Goal: Information Seeking & Learning: Learn about a topic

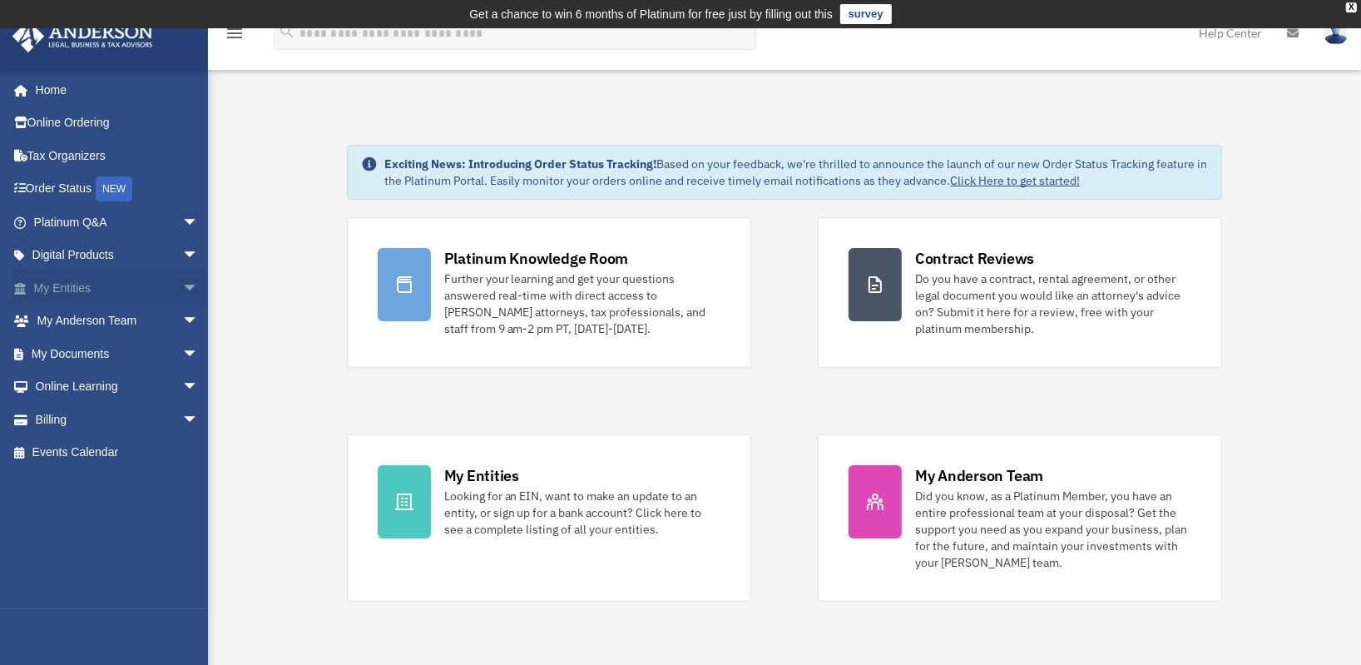
click at [182, 284] on span "arrow_drop_down" at bounding box center [198, 288] width 33 height 34
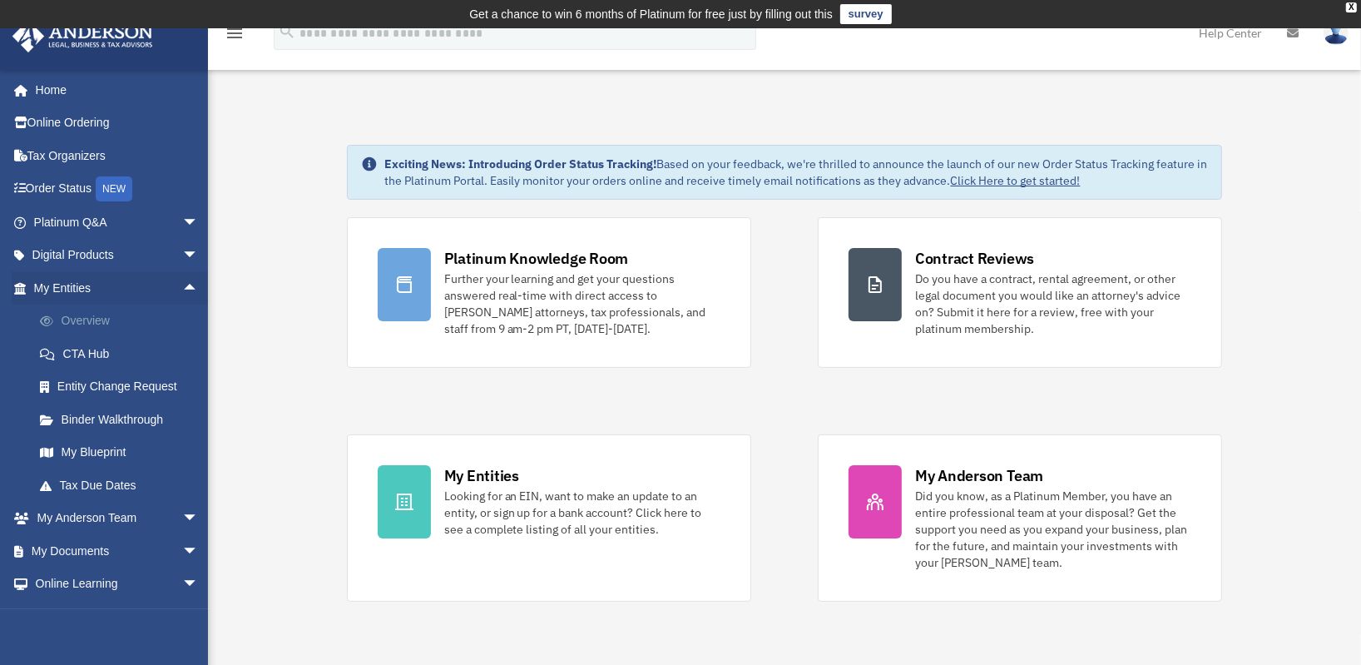
click at [98, 318] on link "Overview" at bounding box center [123, 321] width 201 height 33
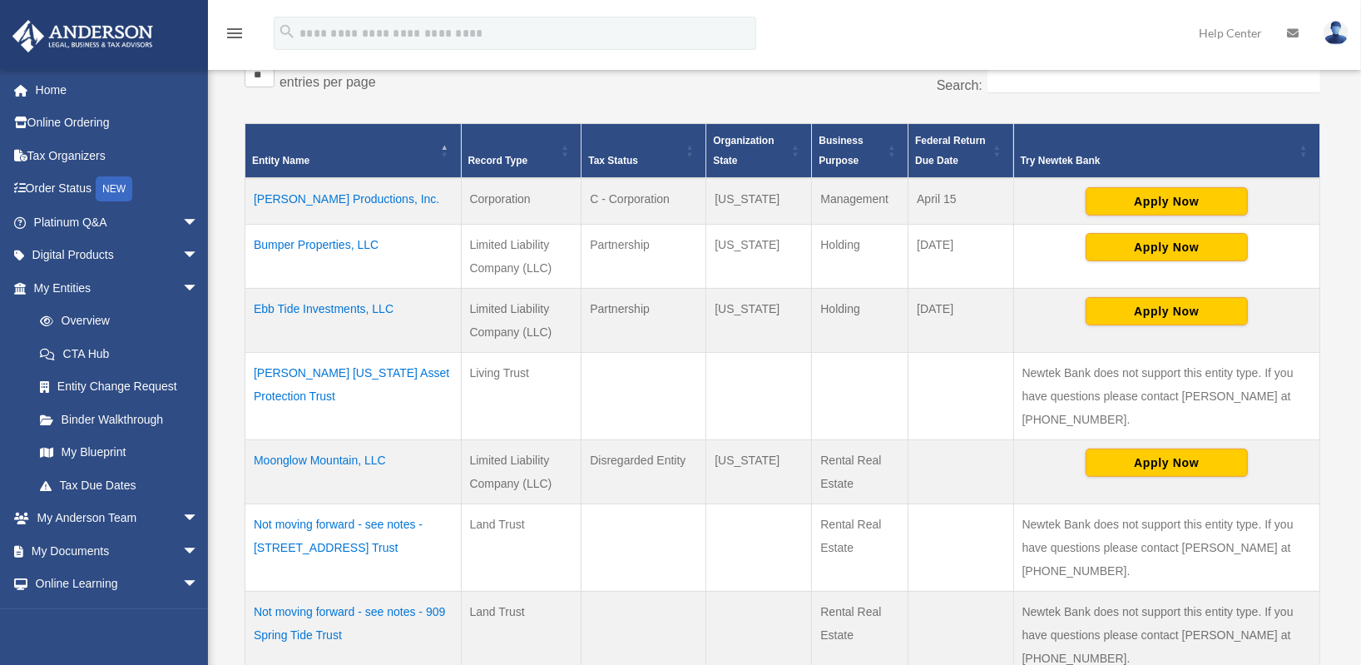
scroll to position [331, 0]
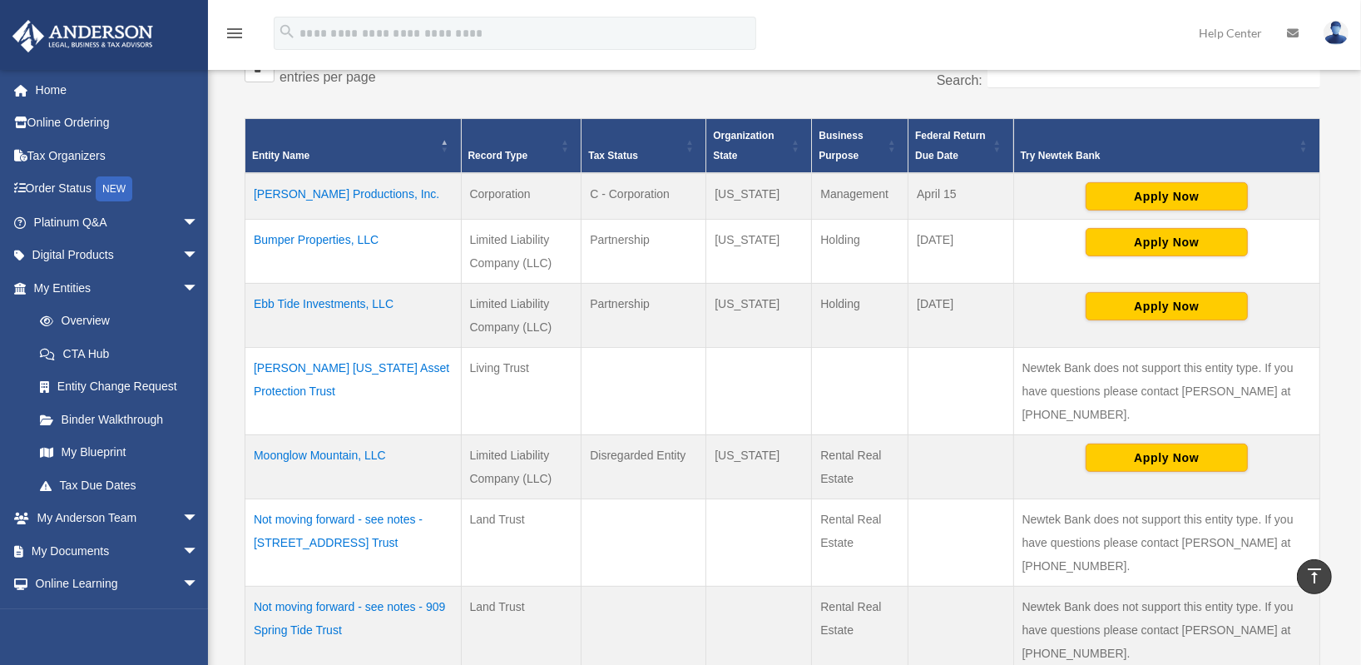
click at [320, 452] on td "Moonglow Mountain, LLC" at bounding box center [353, 467] width 216 height 64
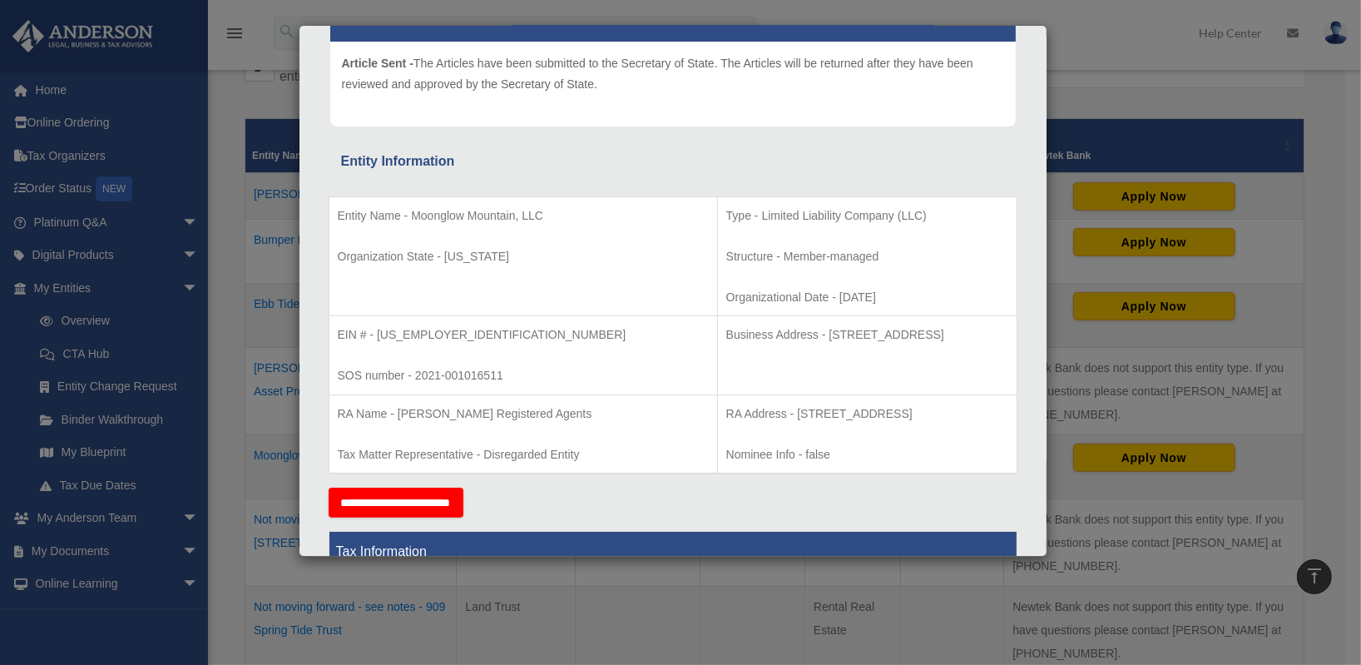
scroll to position [202, 0]
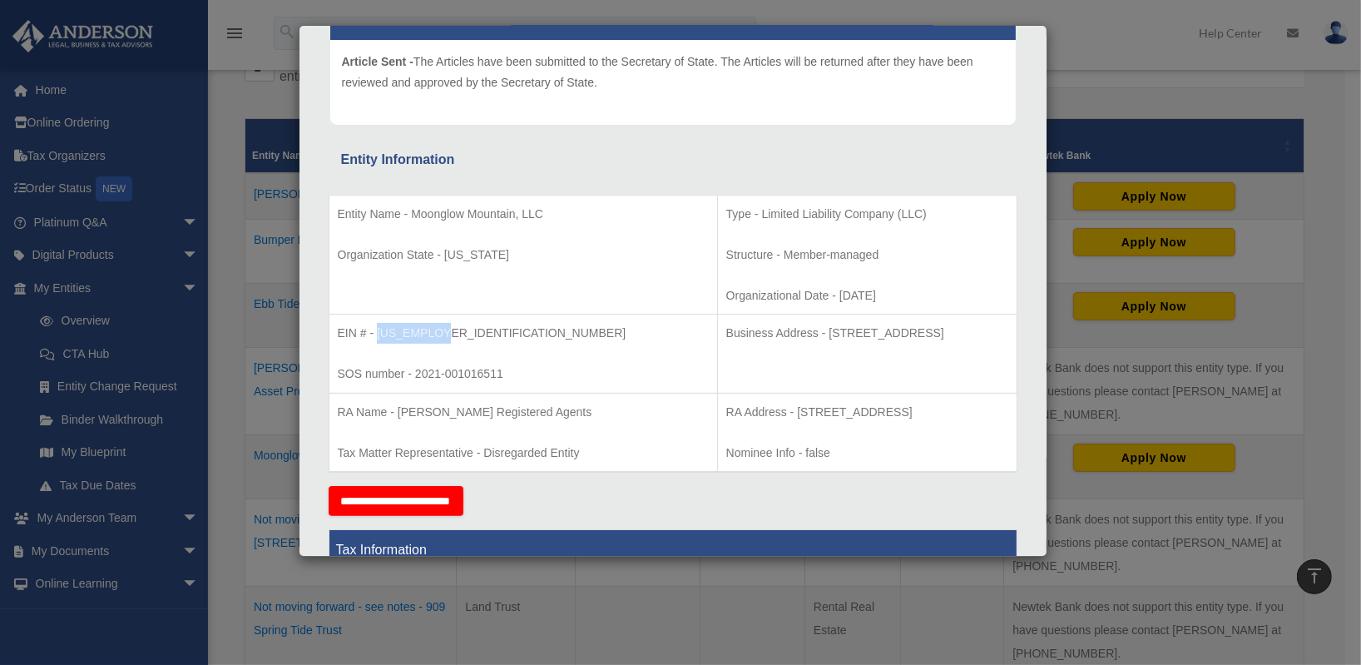
drag, startPoint x: 375, startPoint y: 329, endPoint x: 488, endPoint y: 329, distance: 113.2
click at [488, 329] on p "EIN # - [US_EMPLOYER_IDENTIFICATION_NUMBER]" at bounding box center [523, 333] width 371 height 21
copy p "[US_EMPLOYER_IDENTIFICATION_NUMBER]"
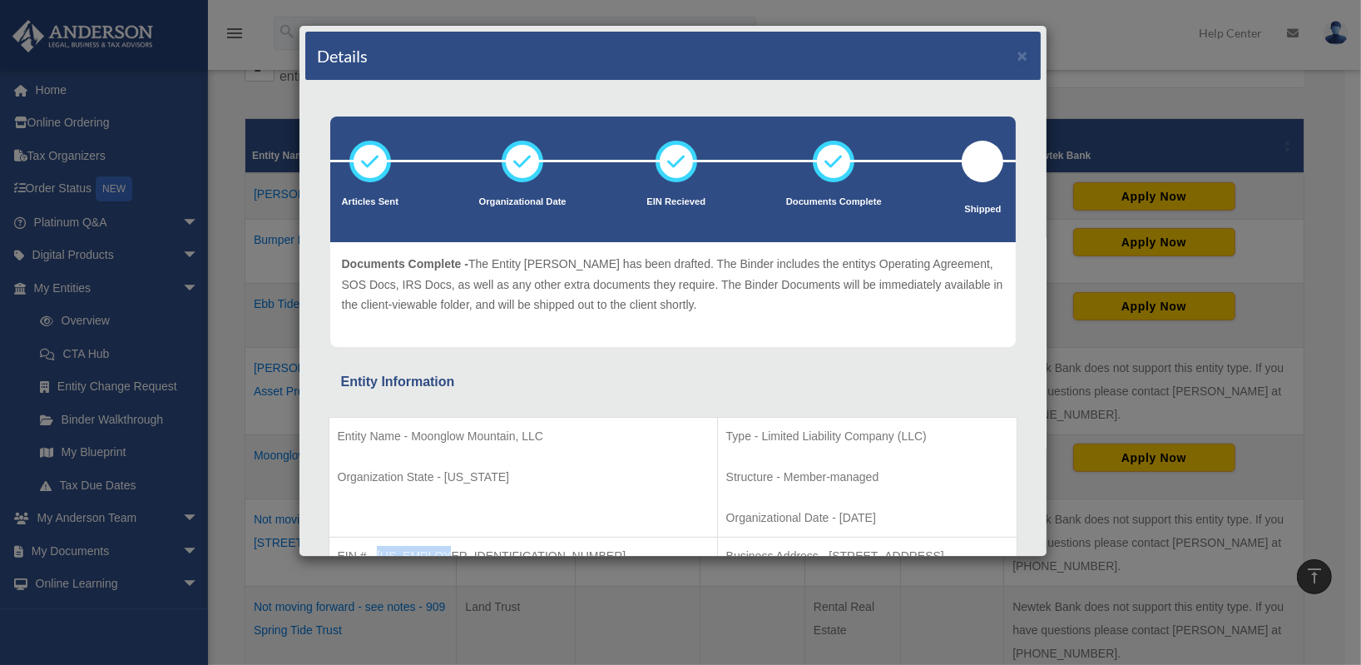
click at [1170, 85] on div "Details × Articles Sent Organizational Date" at bounding box center [680, 332] width 1361 height 665
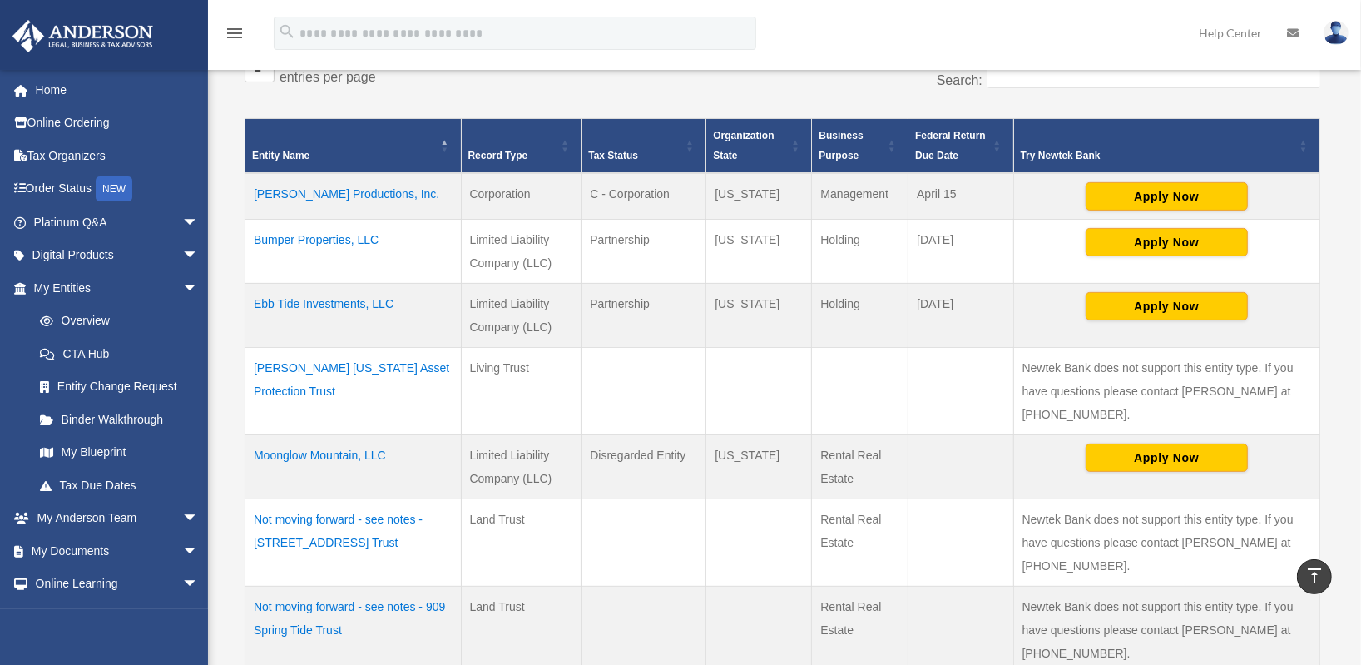
click at [326, 449] on td "Moonglow Mountain, LLC" at bounding box center [353, 467] width 216 height 64
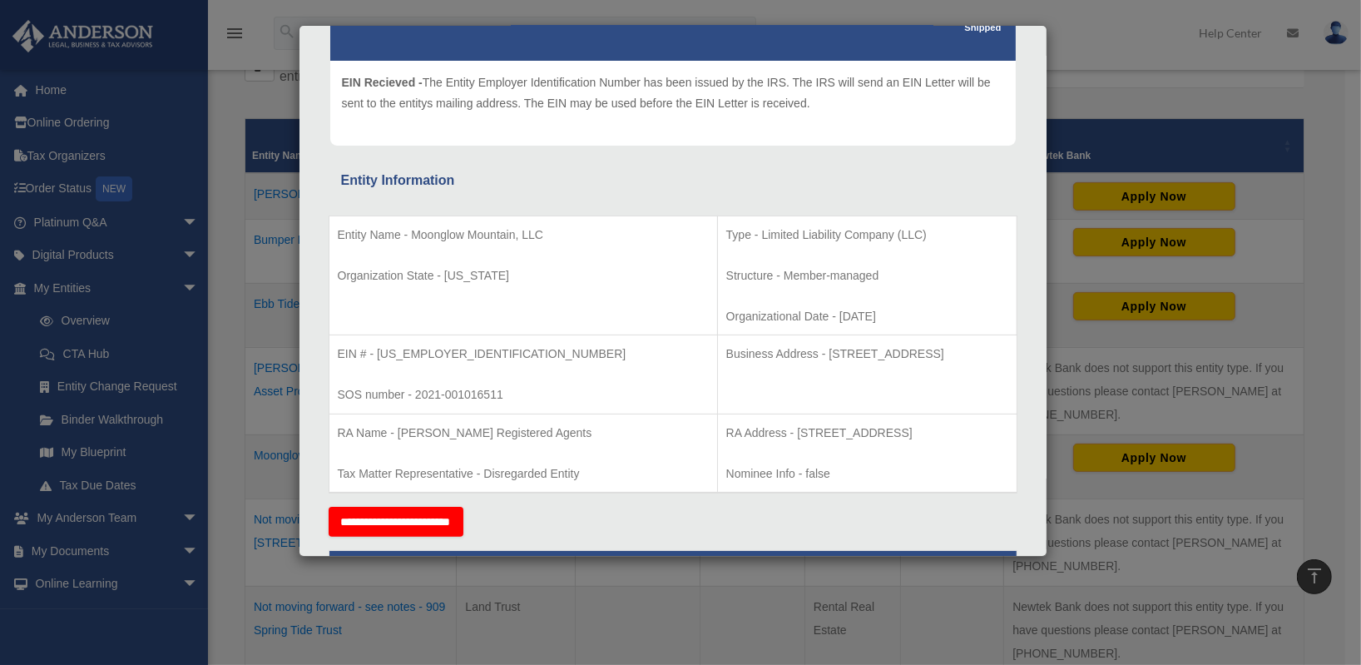
scroll to position [186, 0]
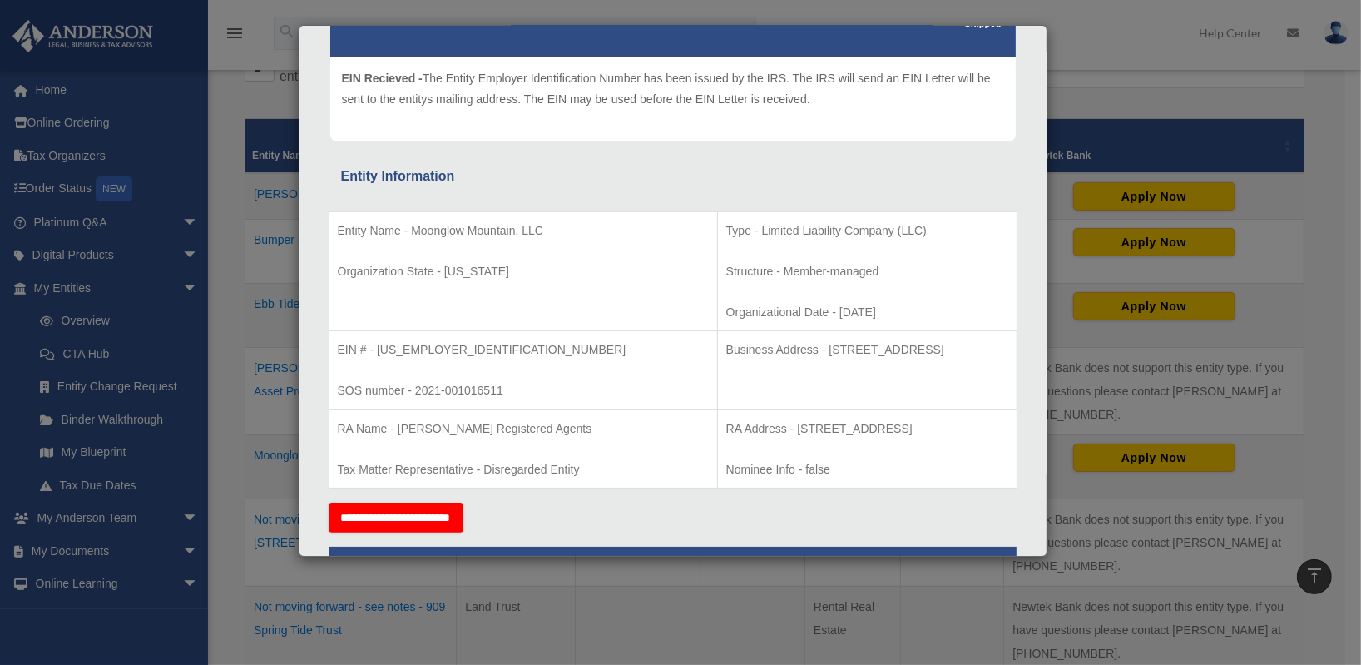
drag, startPoint x: 719, startPoint y: 349, endPoint x: 999, endPoint y: 365, distance: 280.8
click at [999, 363] on td "Business Address - 1718 Capitol Ave., Cheyenne, Wy 82001" at bounding box center [867, 370] width 300 height 79
copy p "1718 Capitol Ave., Cheyenne, Wy 82001"
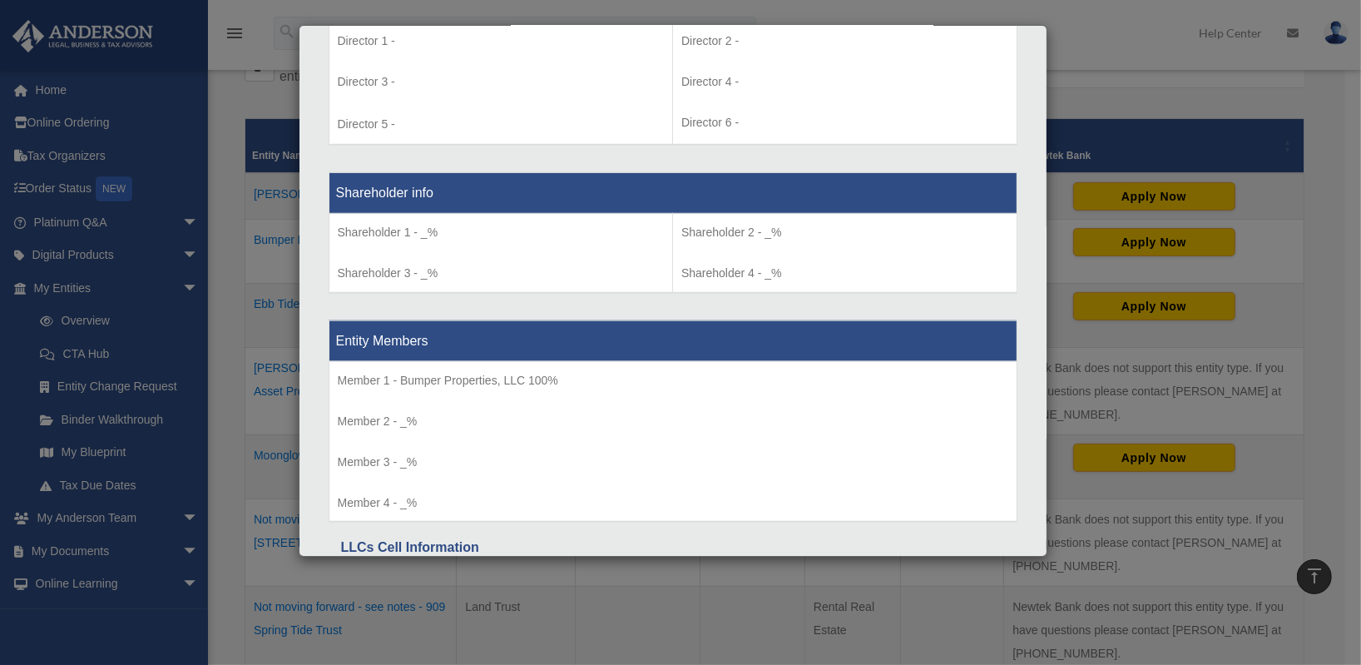
scroll to position [1433, 0]
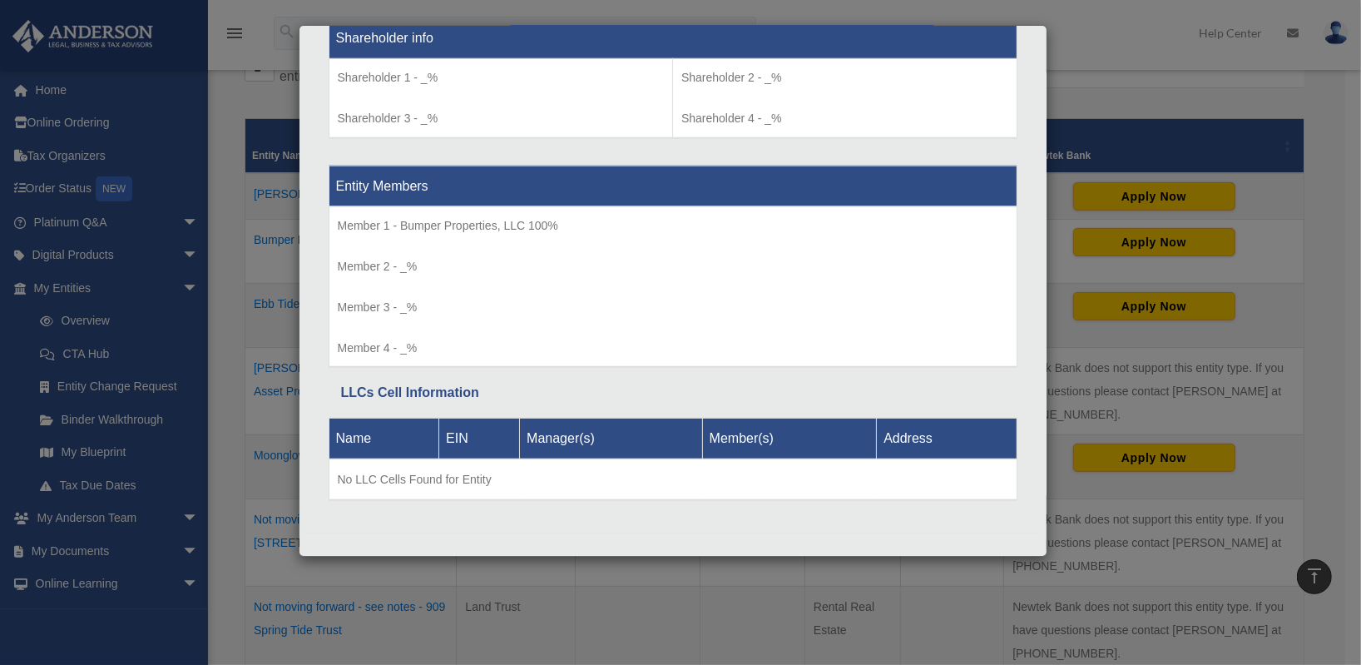
click at [1326, 310] on div "Details × Articles Sent Organizational Date" at bounding box center [680, 332] width 1361 height 665
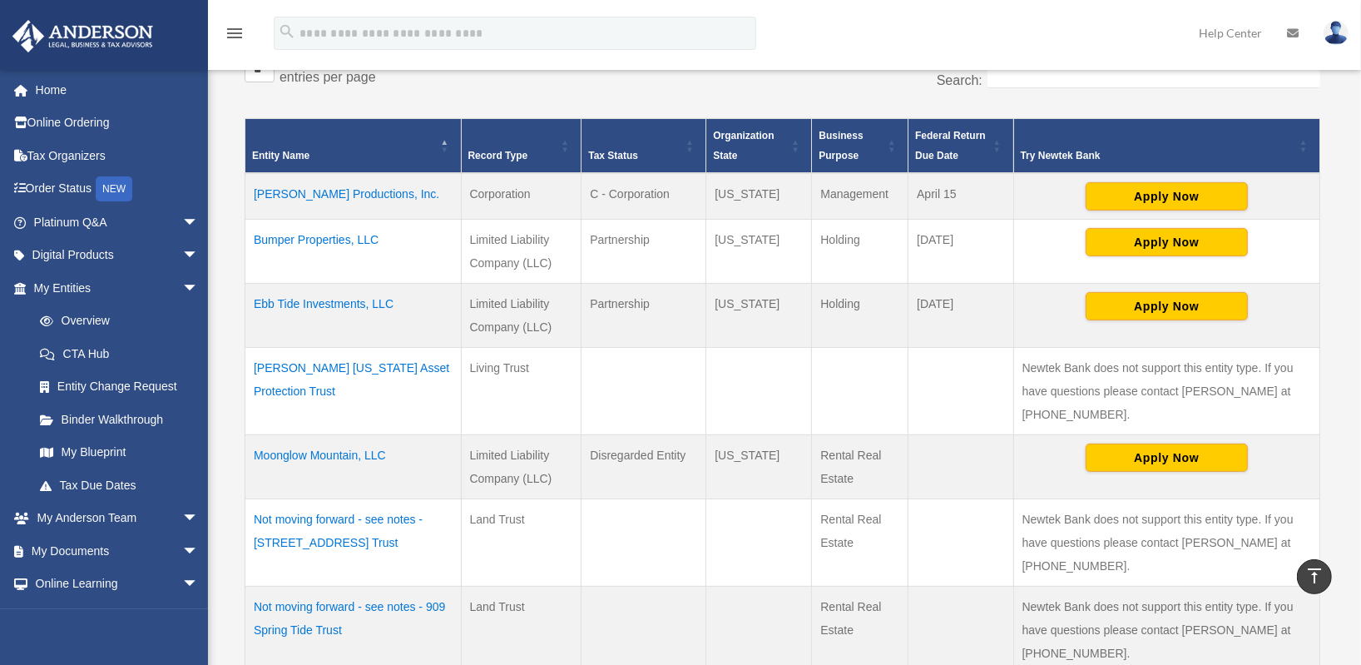
click at [303, 446] on td "Moonglow Mountain, LLC" at bounding box center [353, 467] width 216 height 64
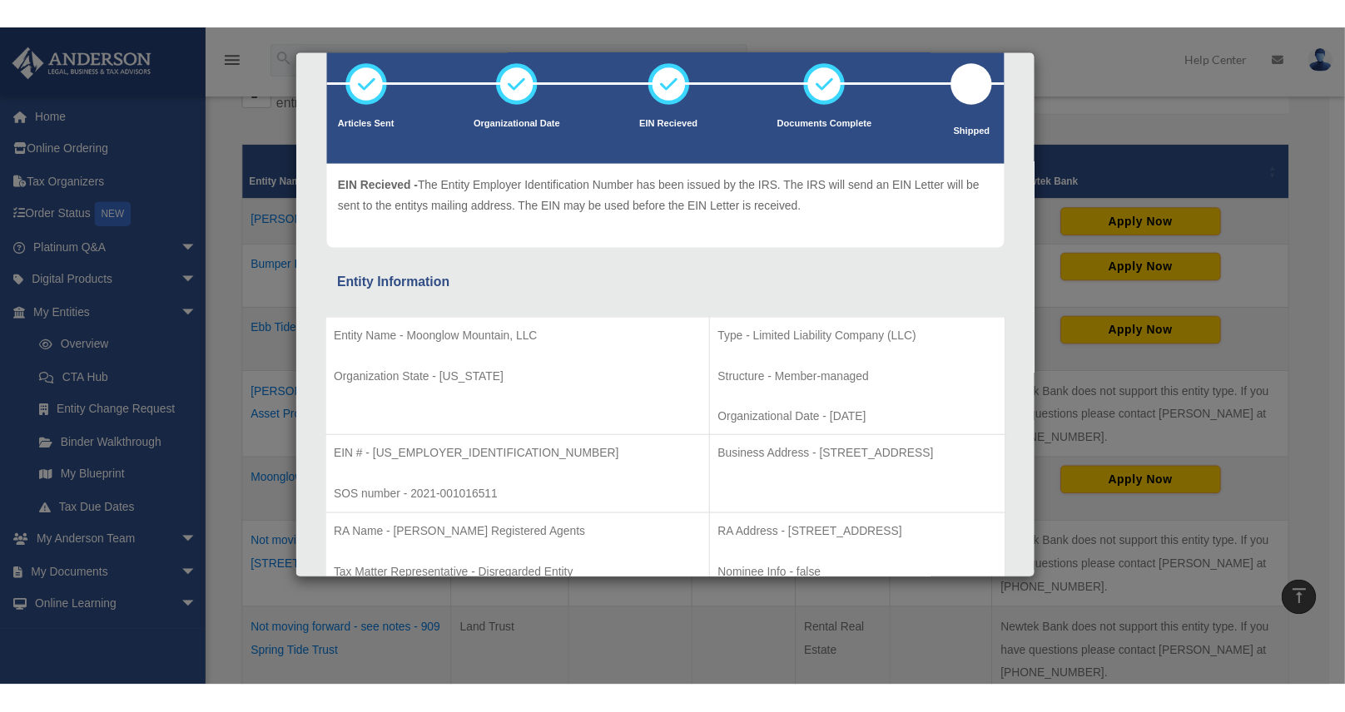
scroll to position [331, 0]
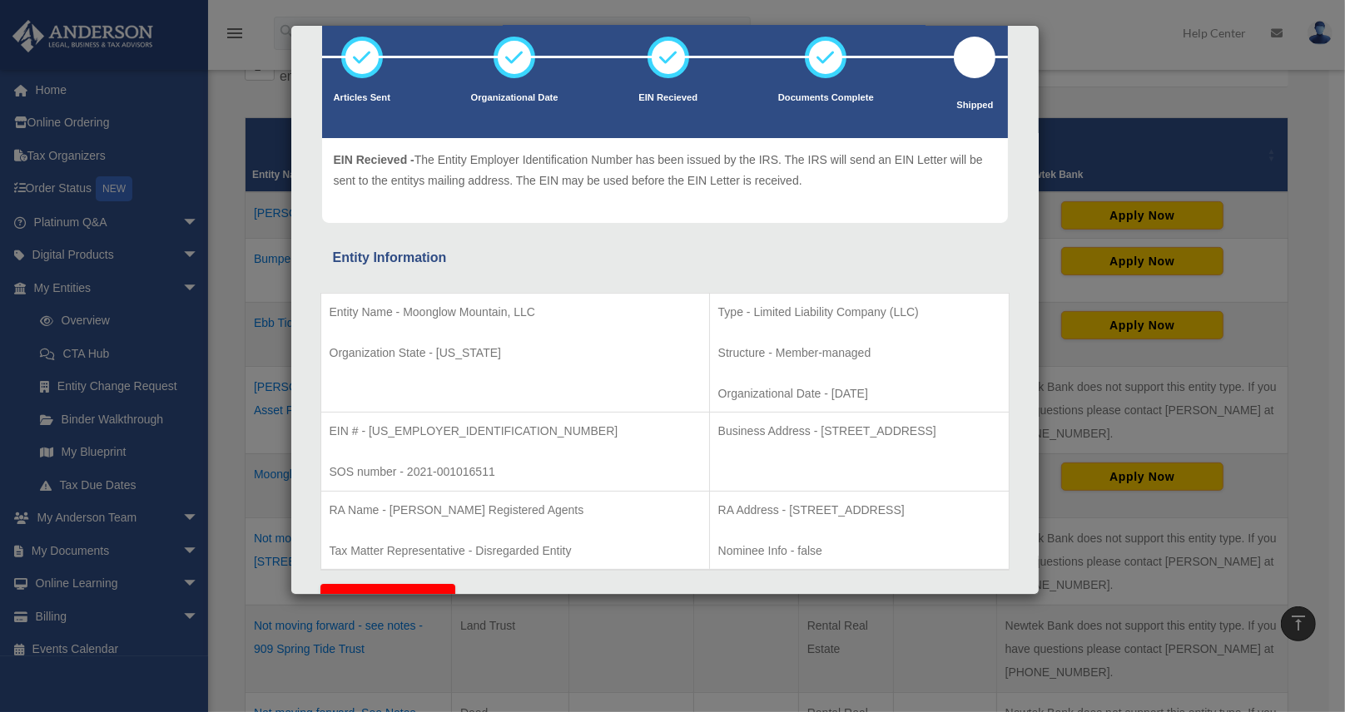
click at [1157, 153] on div "Details × Articles Sent Organizational Date" at bounding box center [672, 356] width 1345 height 712
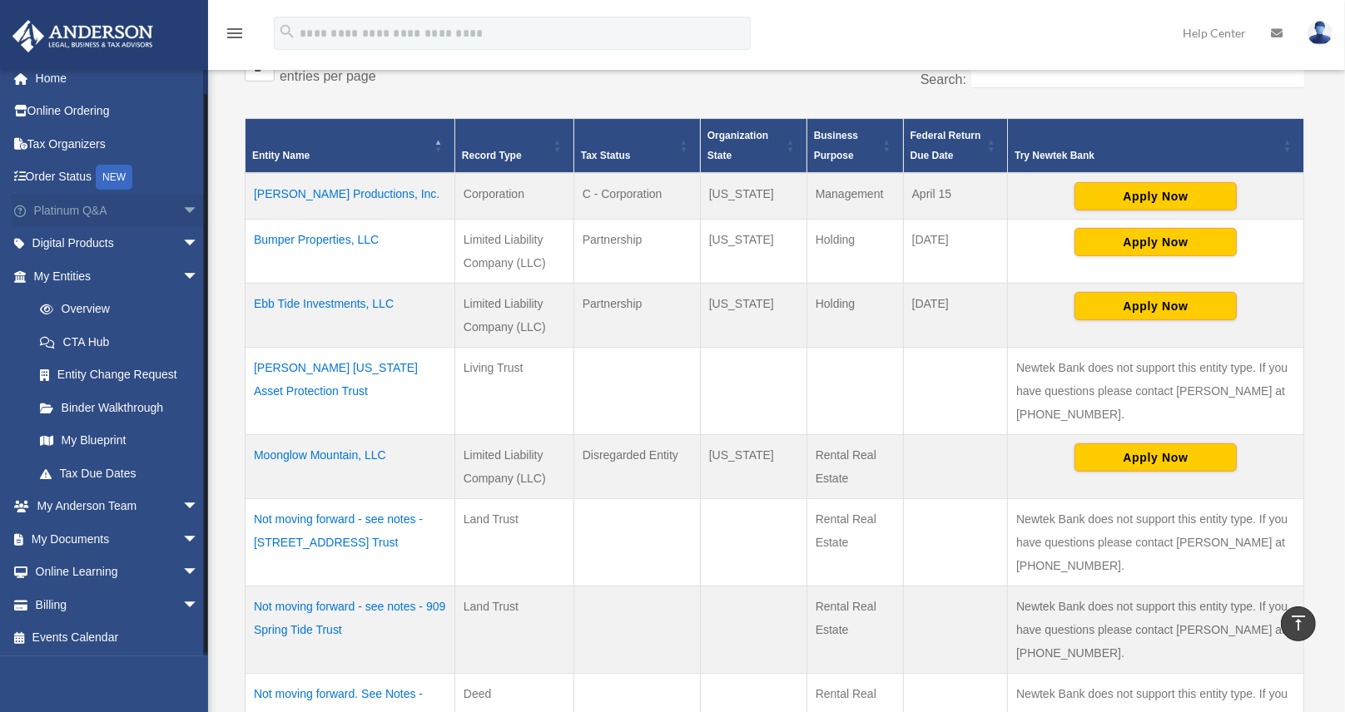
scroll to position [12, 0]
click at [182, 508] on span "arrow_drop_down" at bounding box center [198, 506] width 33 height 34
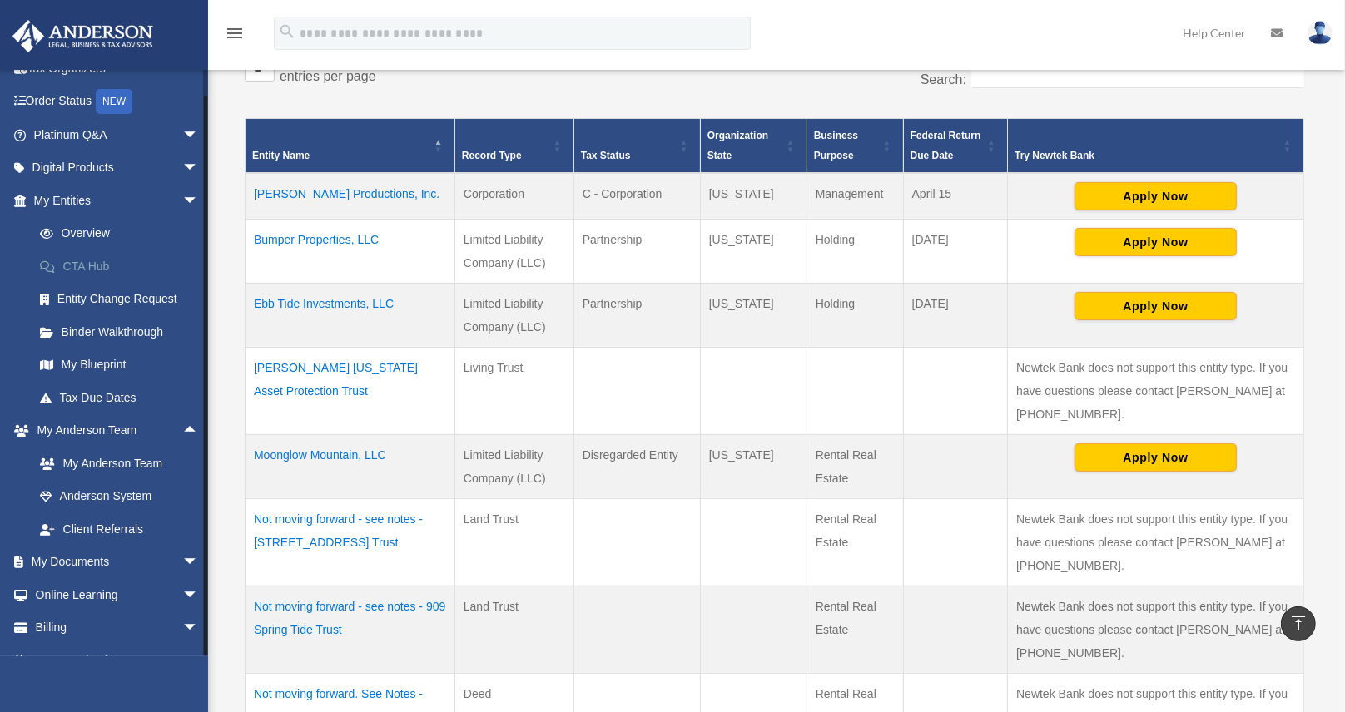
scroll to position [111, 0]
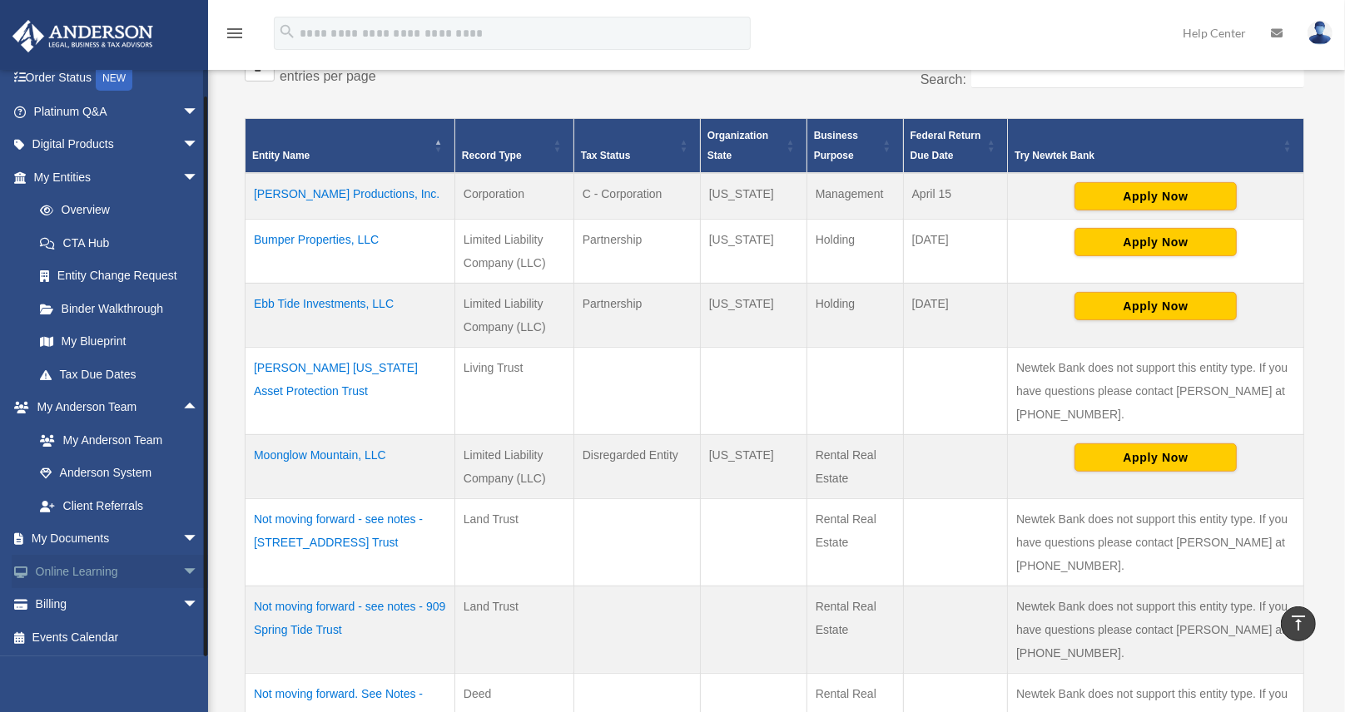
click at [182, 568] on span "arrow_drop_down" at bounding box center [198, 572] width 33 height 34
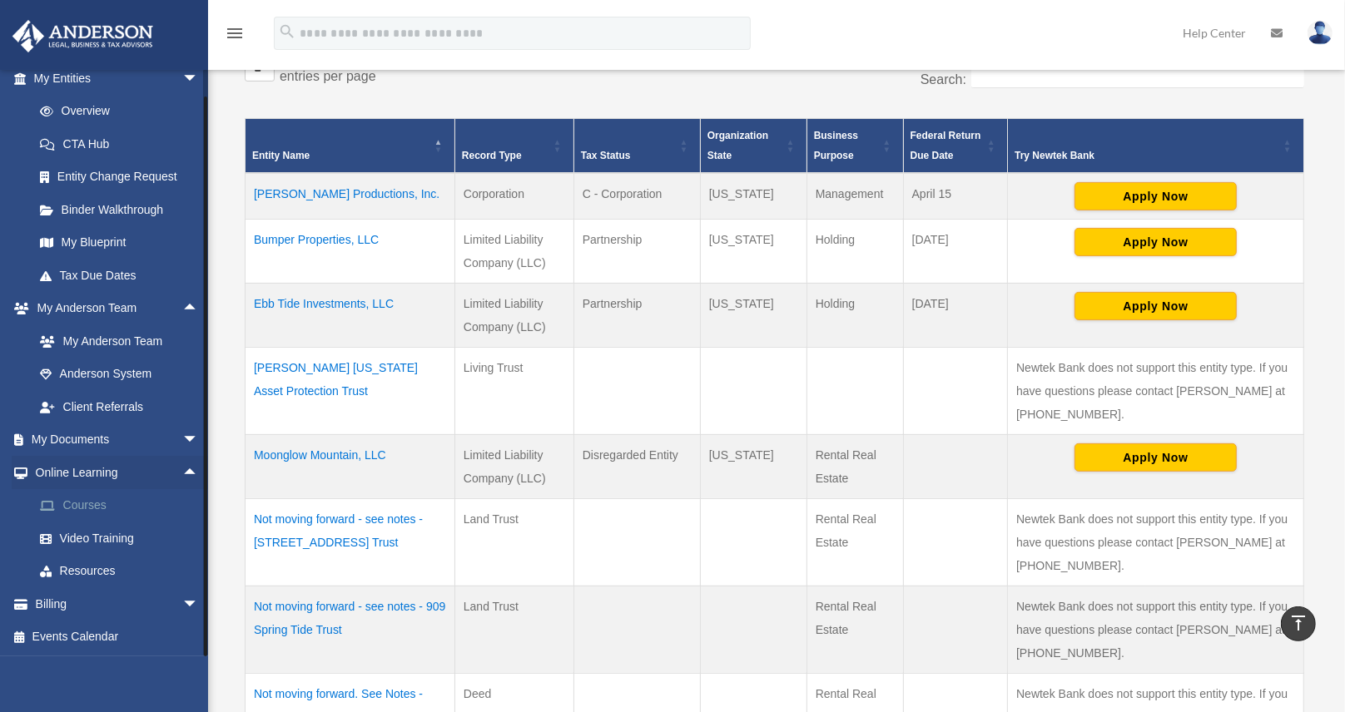
click at [86, 501] on link "Courses" at bounding box center [123, 505] width 201 height 33
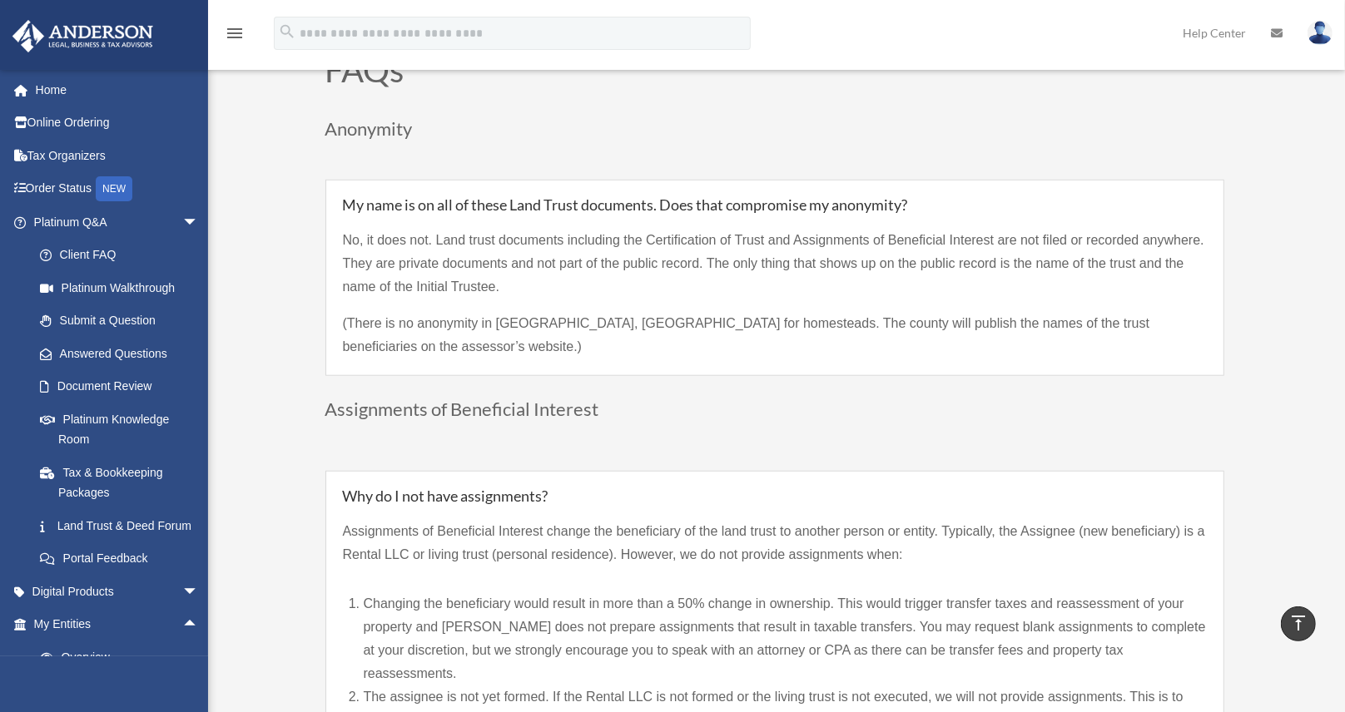
scroll to position [221, 0]
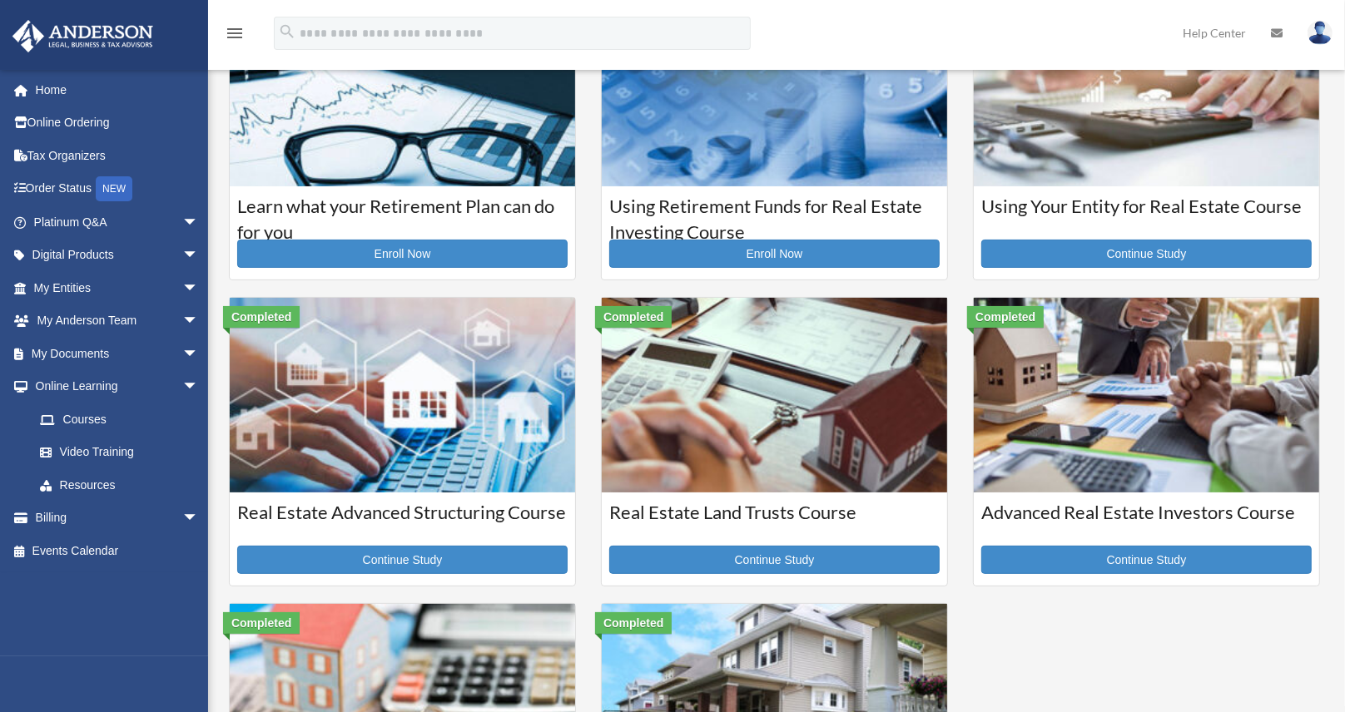
scroll to position [234, 0]
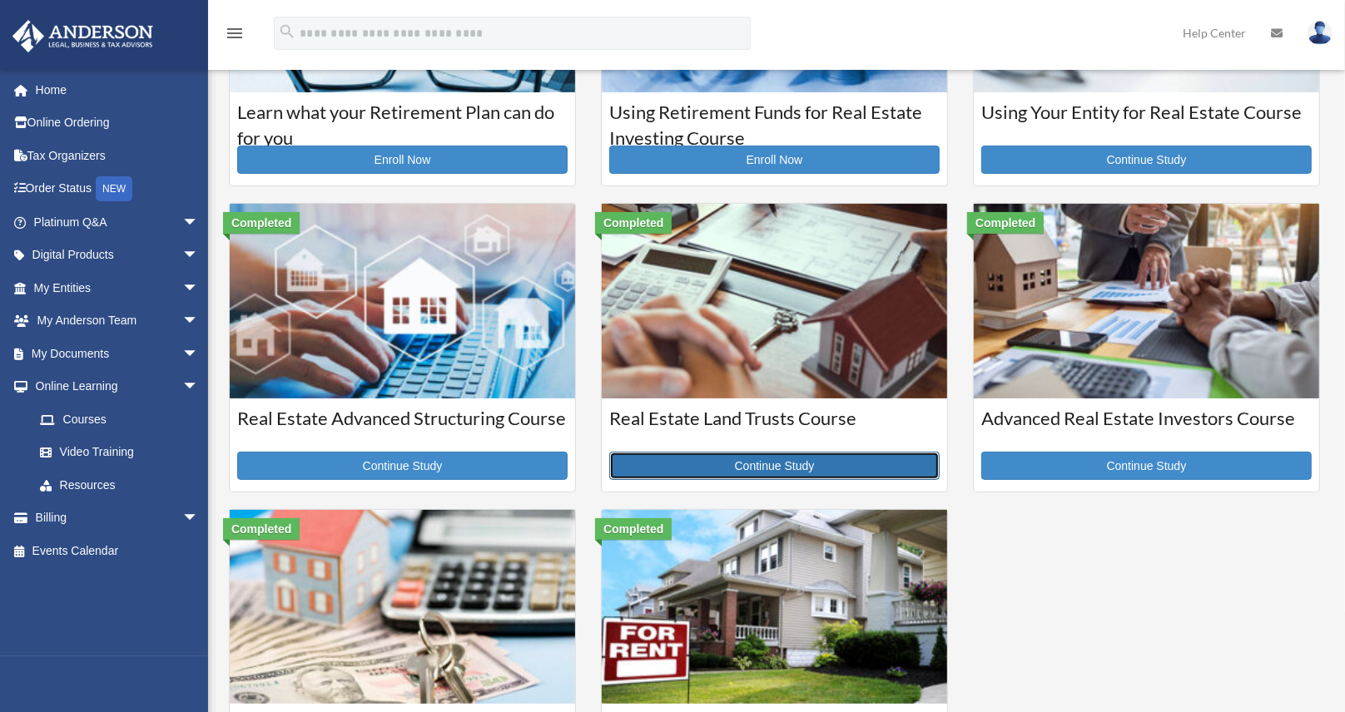
click at [733, 464] on link "Continue Study" at bounding box center [774, 466] width 330 height 28
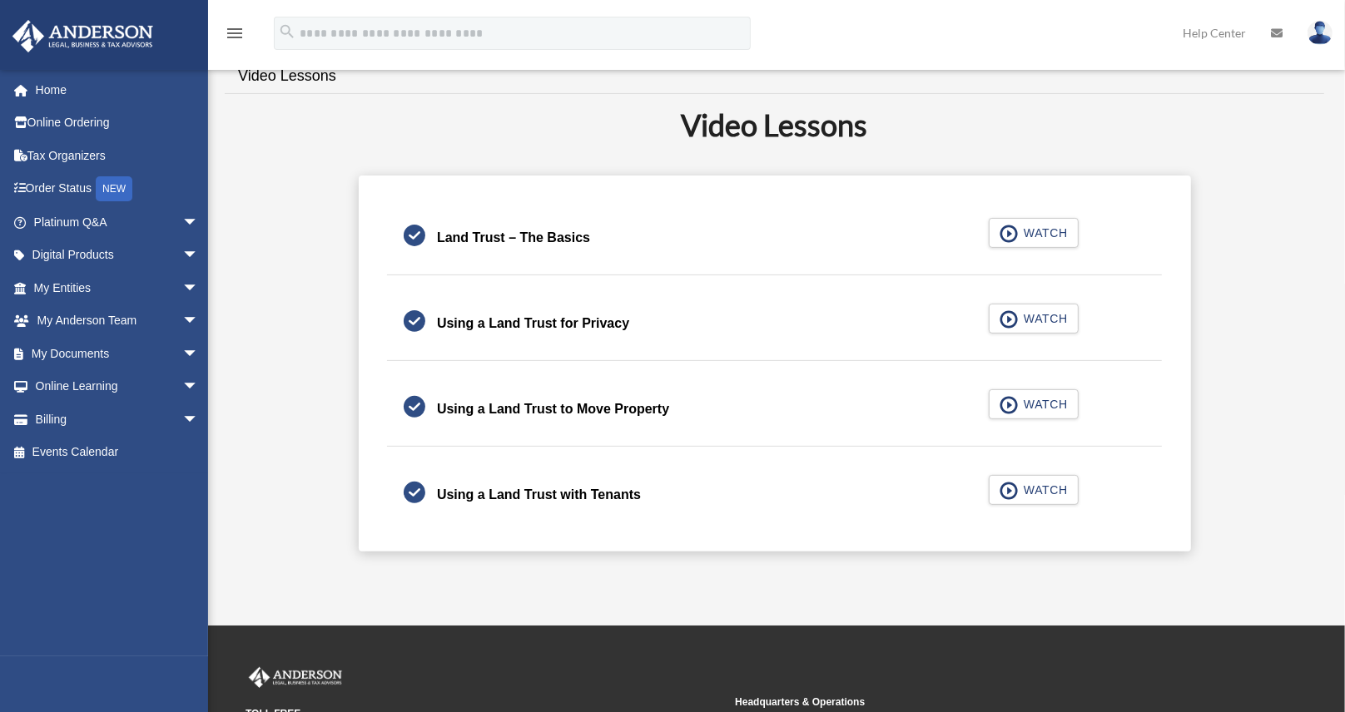
scroll to position [354, 0]
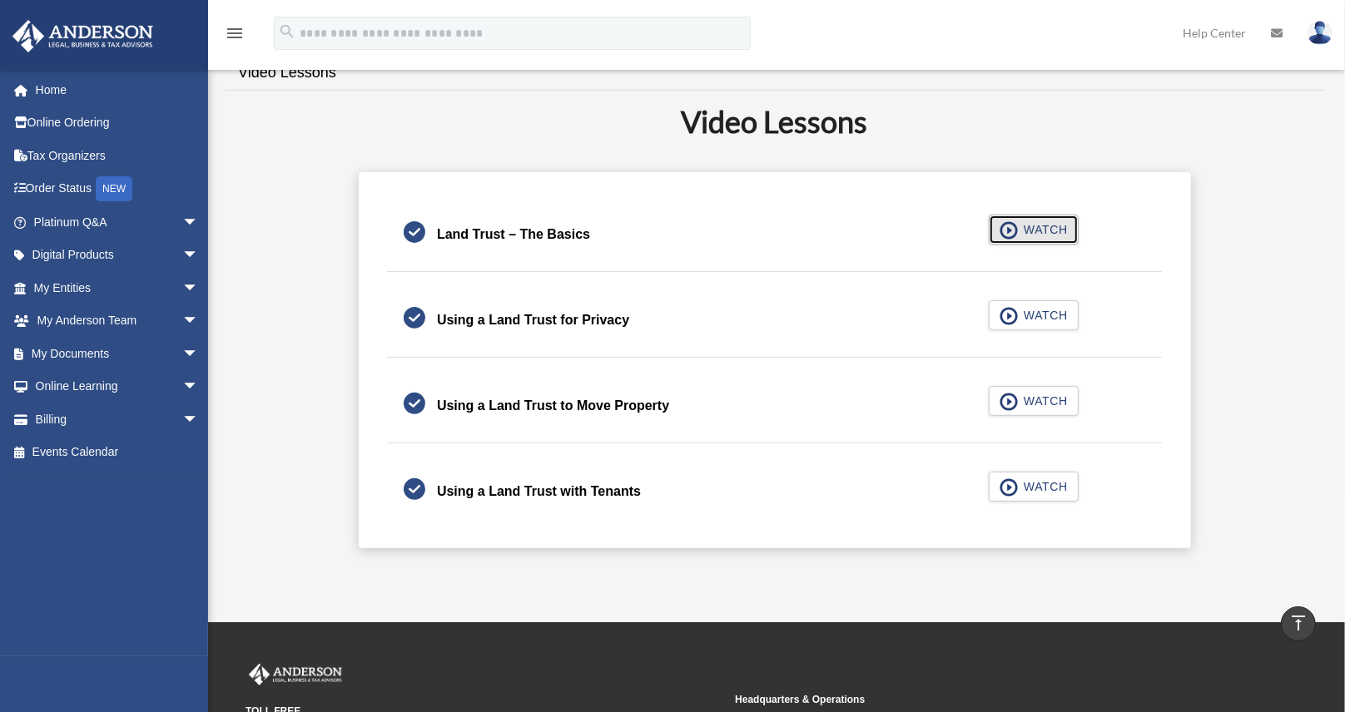
click at [1014, 221] on span "button" at bounding box center [1008, 230] width 19 height 18
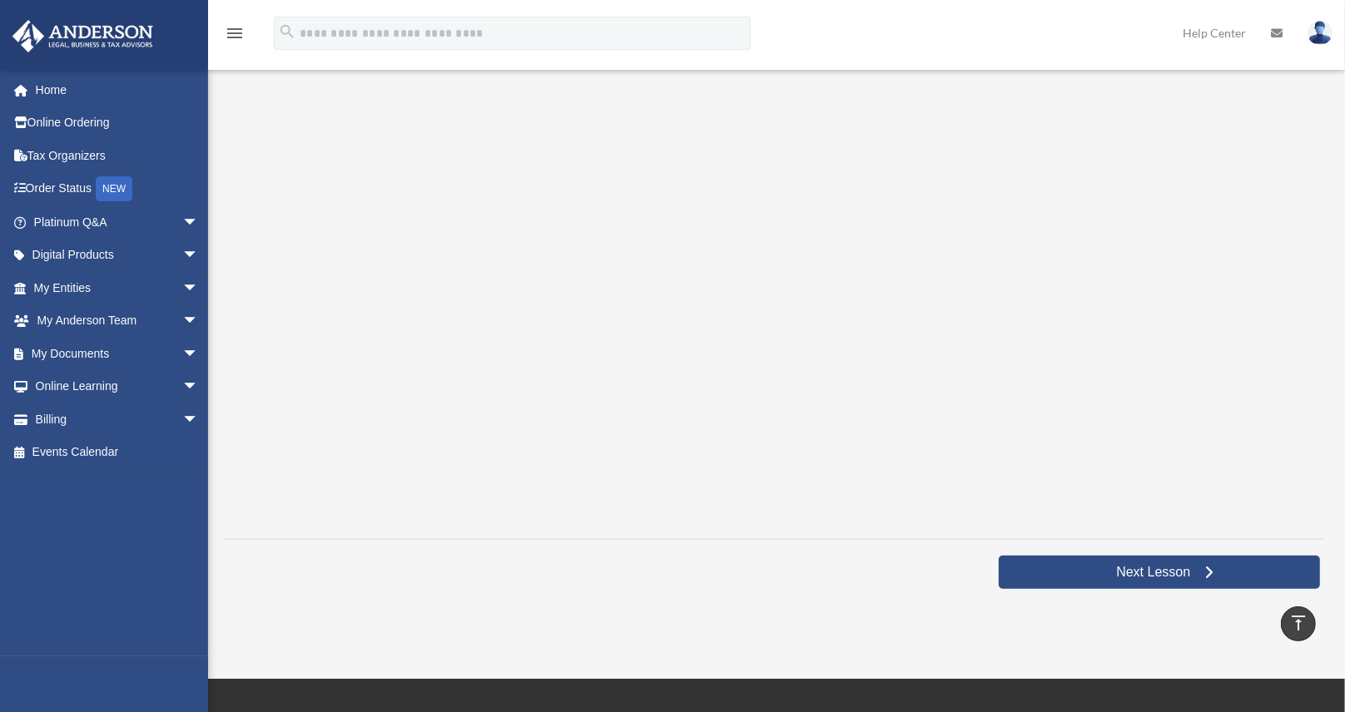
scroll to position [217, 0]
